Goal: Information Seeking & Learning: Learn about a topic

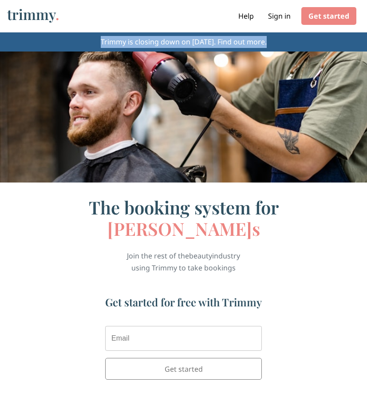
drag, startPoint x: 82, startPoint y: 42, endPoint x: 268, endPoint y: 50, distance: 185.7
click at [268, 50] on p "Trimmy is closing down on January 31, 2024. Find out more." at bounding box center [183, 41] width 367 height 19
click at [247, 41] on link "Find out more." at bounding box center [241, 42] width 49 height 10
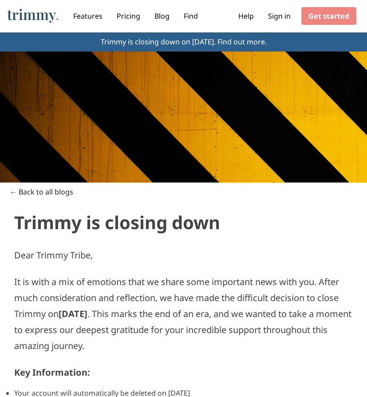
click at [163, 300] on p "It is with a mix of emotions that we share some important news with you. After …" at bounding box center [183, 311] width 339 height 83
